Goal: Navigation & Orientation: Understand site structure

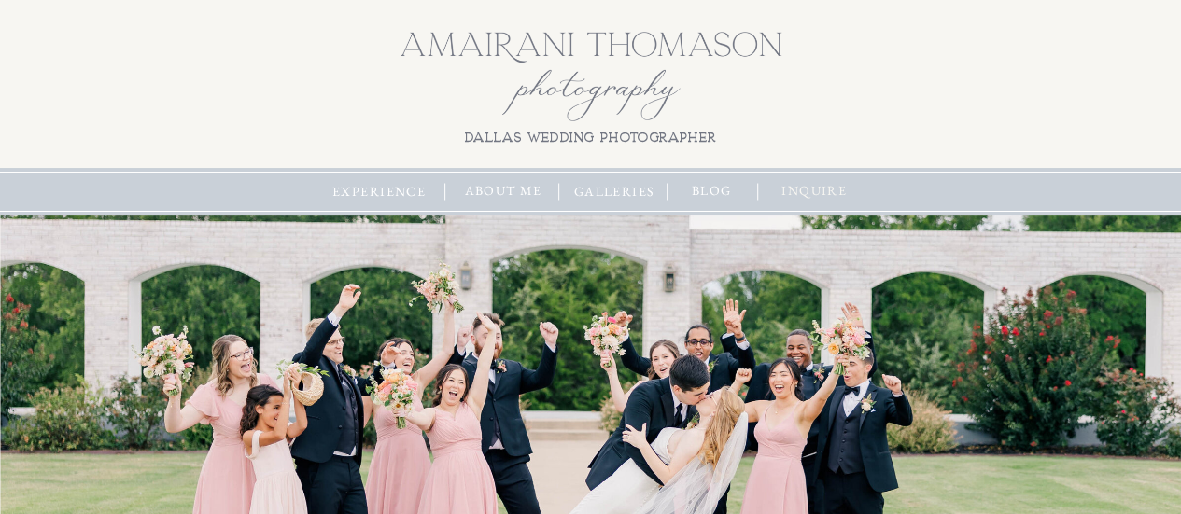
click at [816, 181] on nav "inquire" at bounding box center [814, 191] width 79 height 21
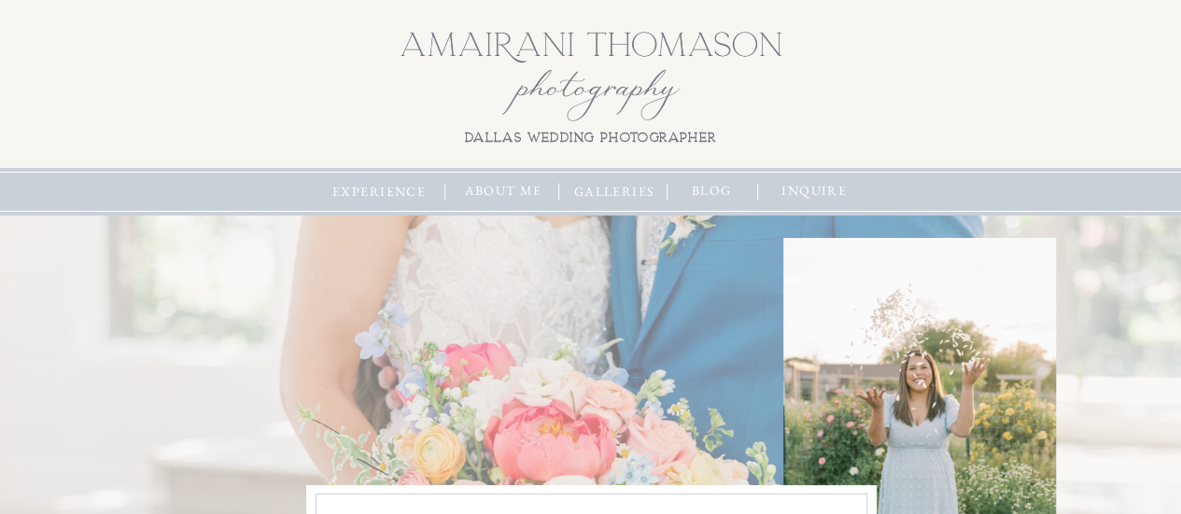
click at [611, 191] on nav "galleries" at bounding box center [615, 192] width 91 height 21
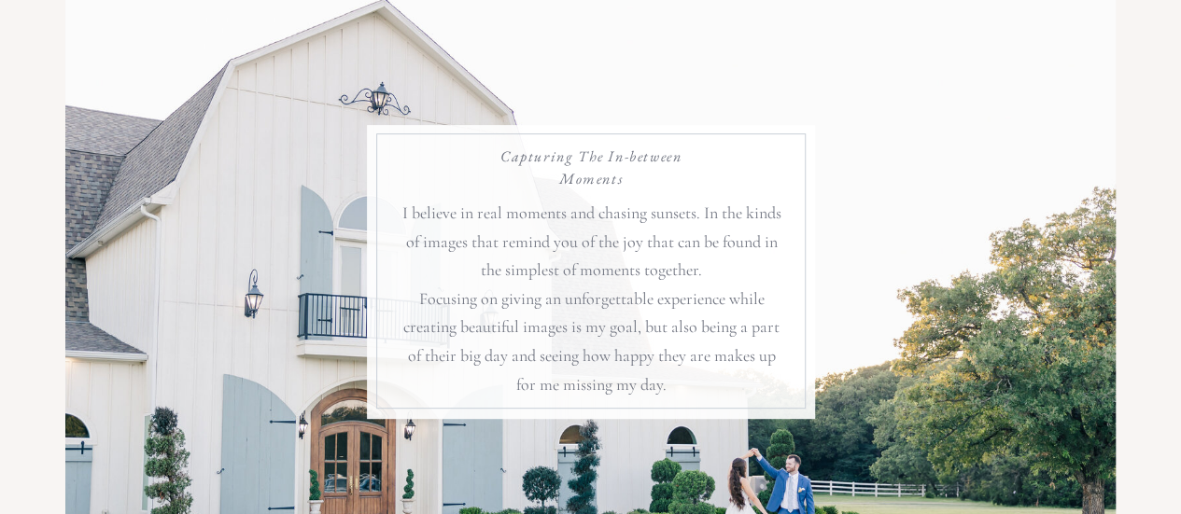
scroll to position [54, 0]
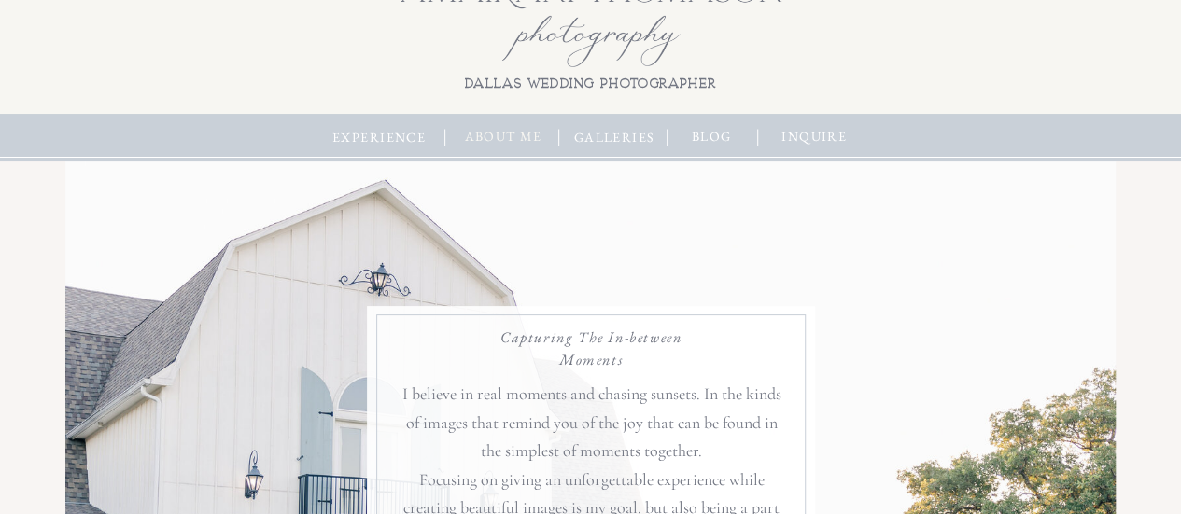
click at [499, 136] on nav "about me" at bounding box center [503, 137] width 91 height 21
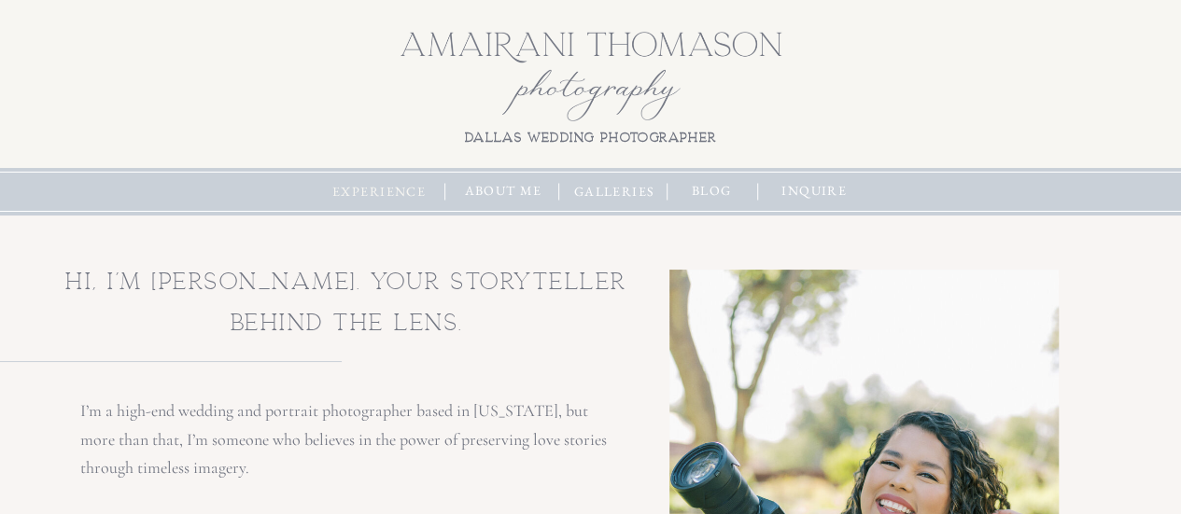
click at [407, 195] on nav "experience" at bounding box center [380, 192] width 102 height 21
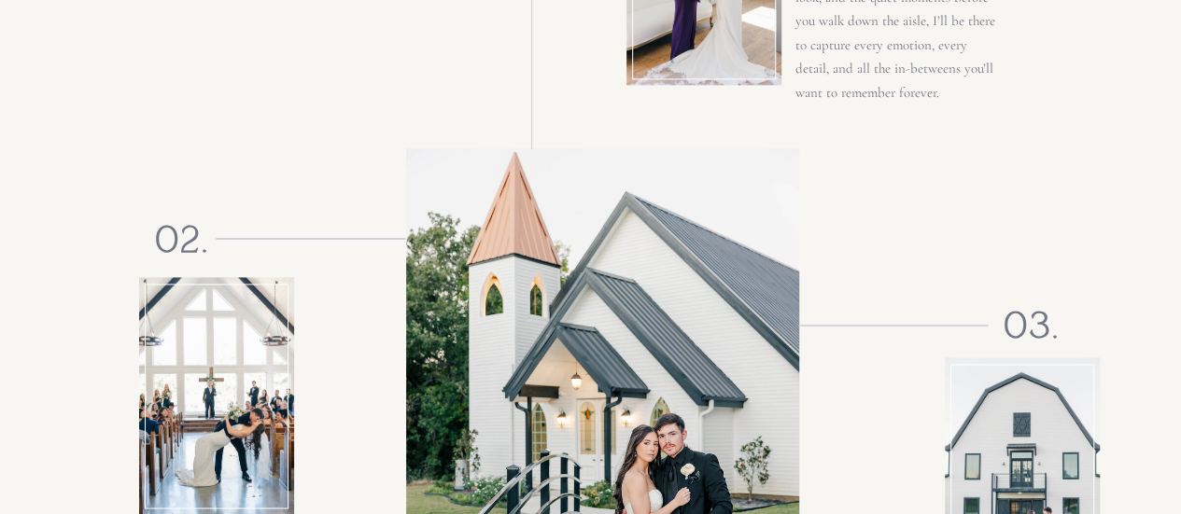
scroll to position [4775, 0]
